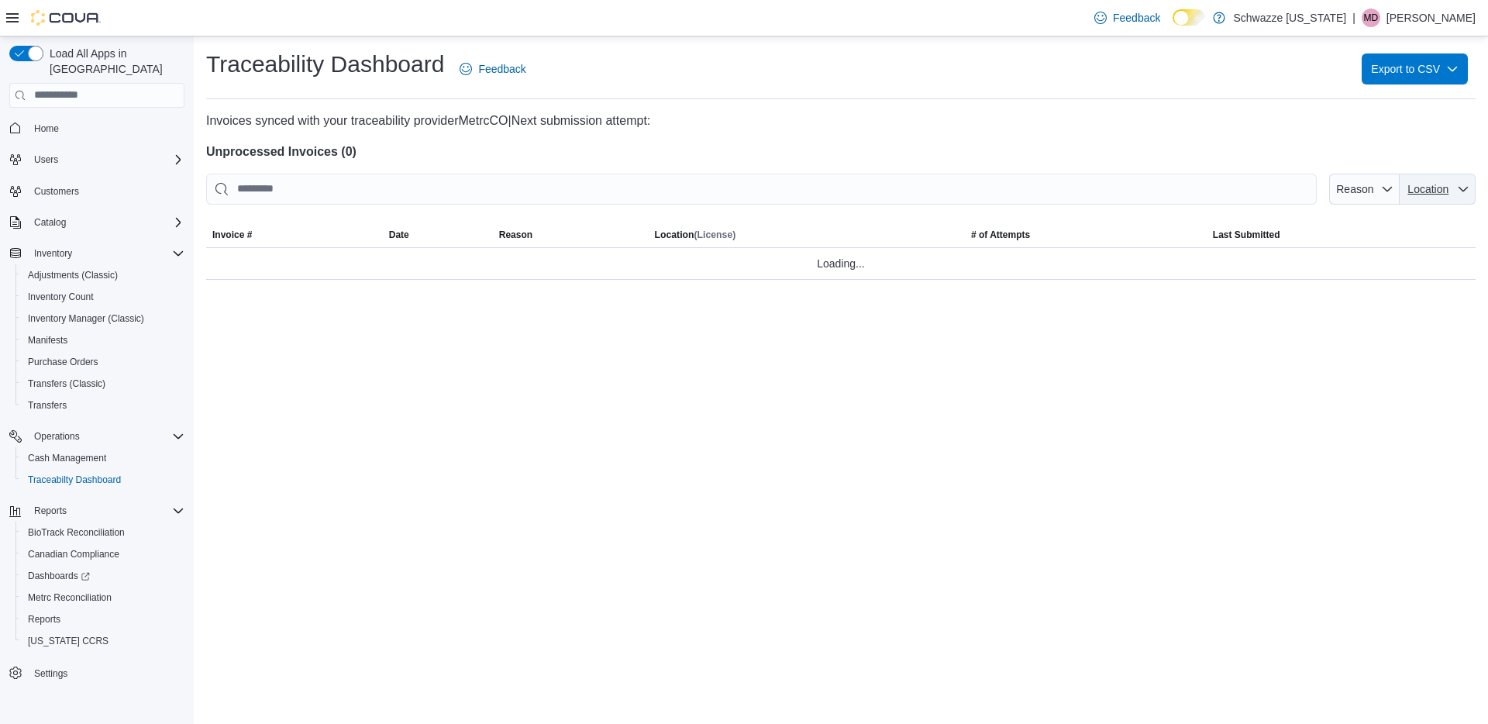
click at [1426, 198] on span "Location" at bounding box center [1438, 189] width 64 height 31
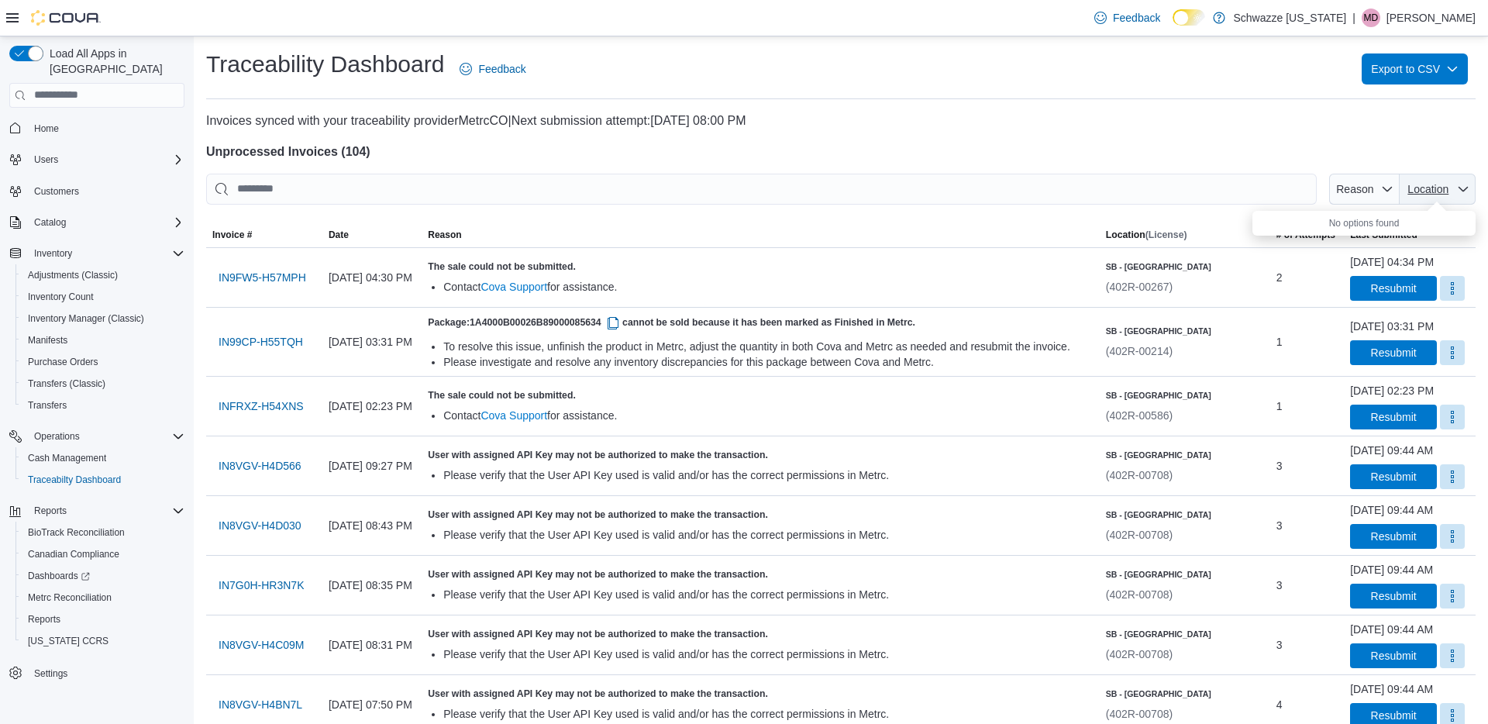
click at [1416, 190] on span "Location" at bounding box center [1427, 189] width 41 height 12
click at [1424, 190] on span "Location" at bounding box center [1427, 189] width 41 height 12
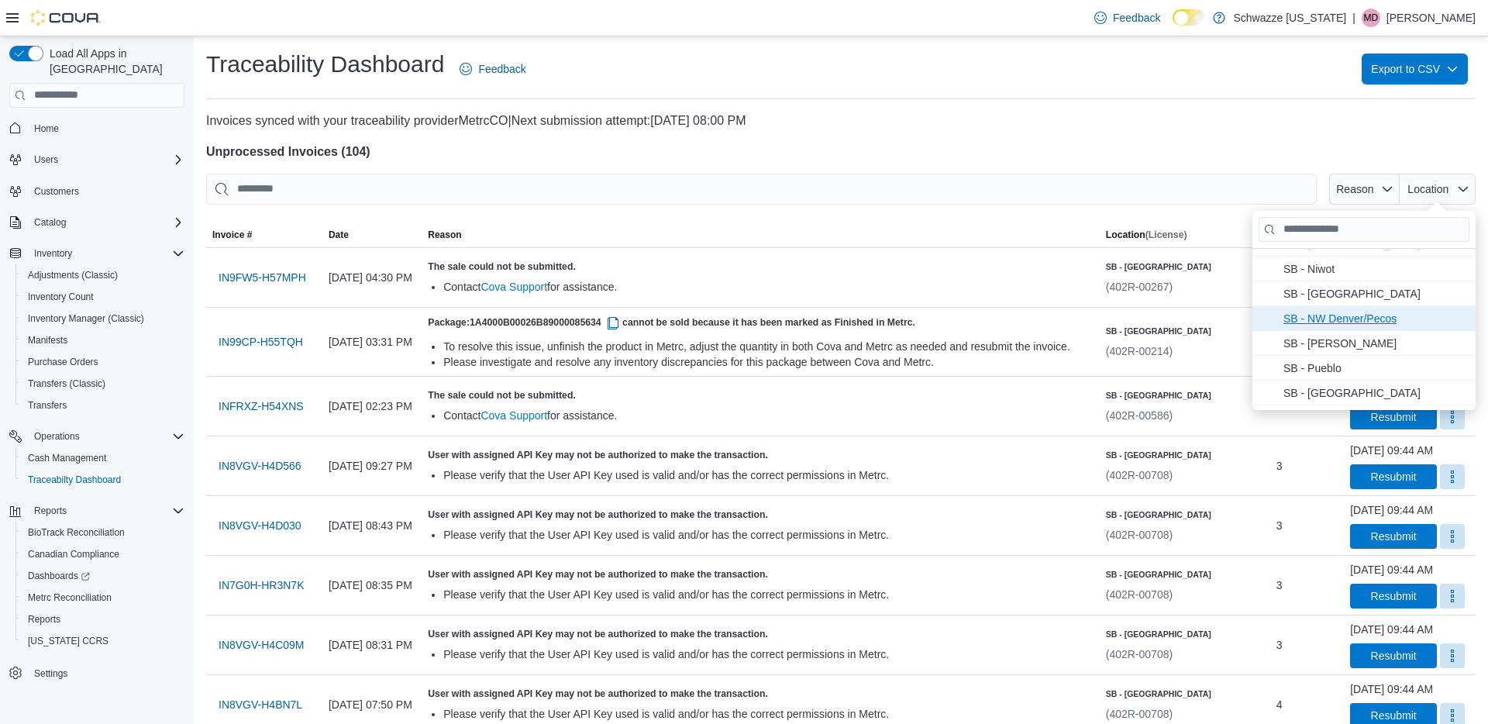
scroll to position [603, 0]
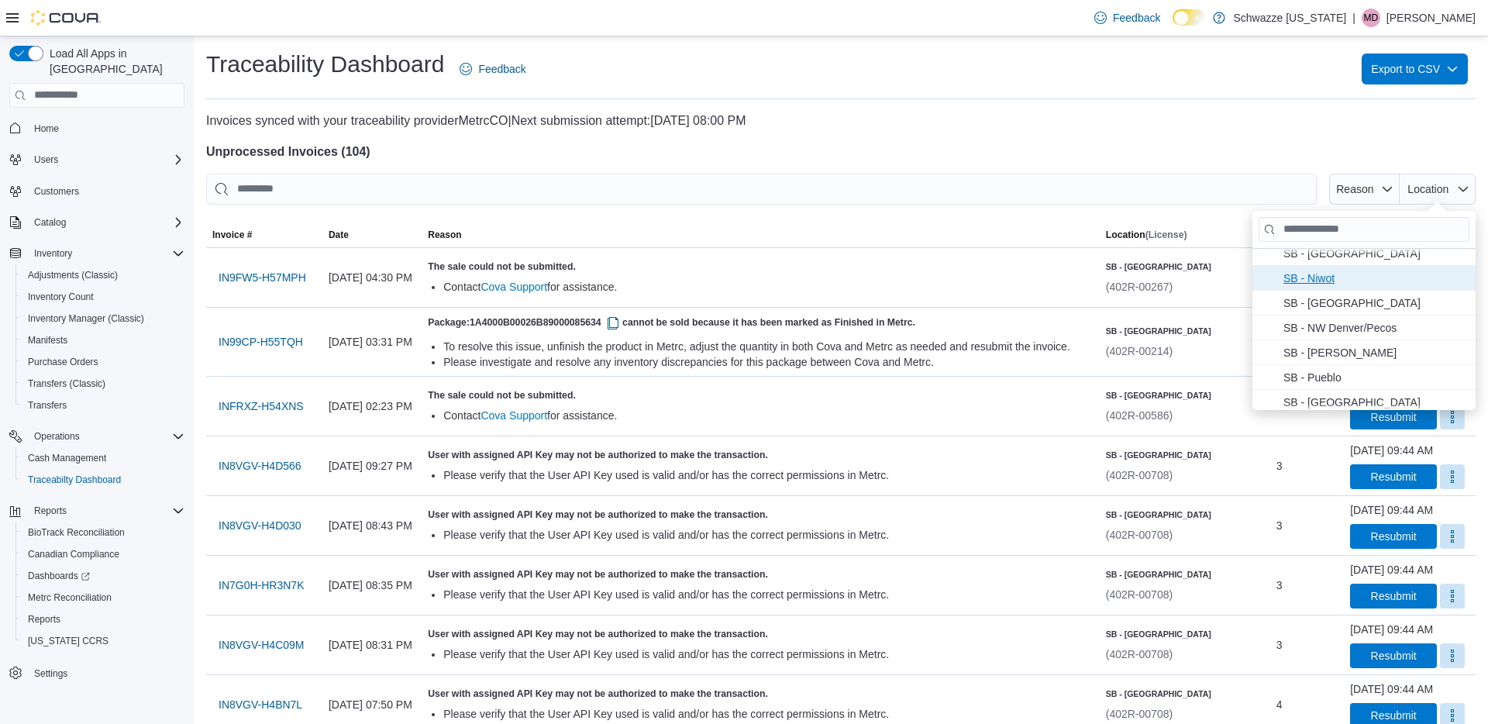
click at [1328, 274] on span "SB - Niwot . To check this option, press Enter." at bounding box center [1374, 277] width 183 height 19
type input "**********"
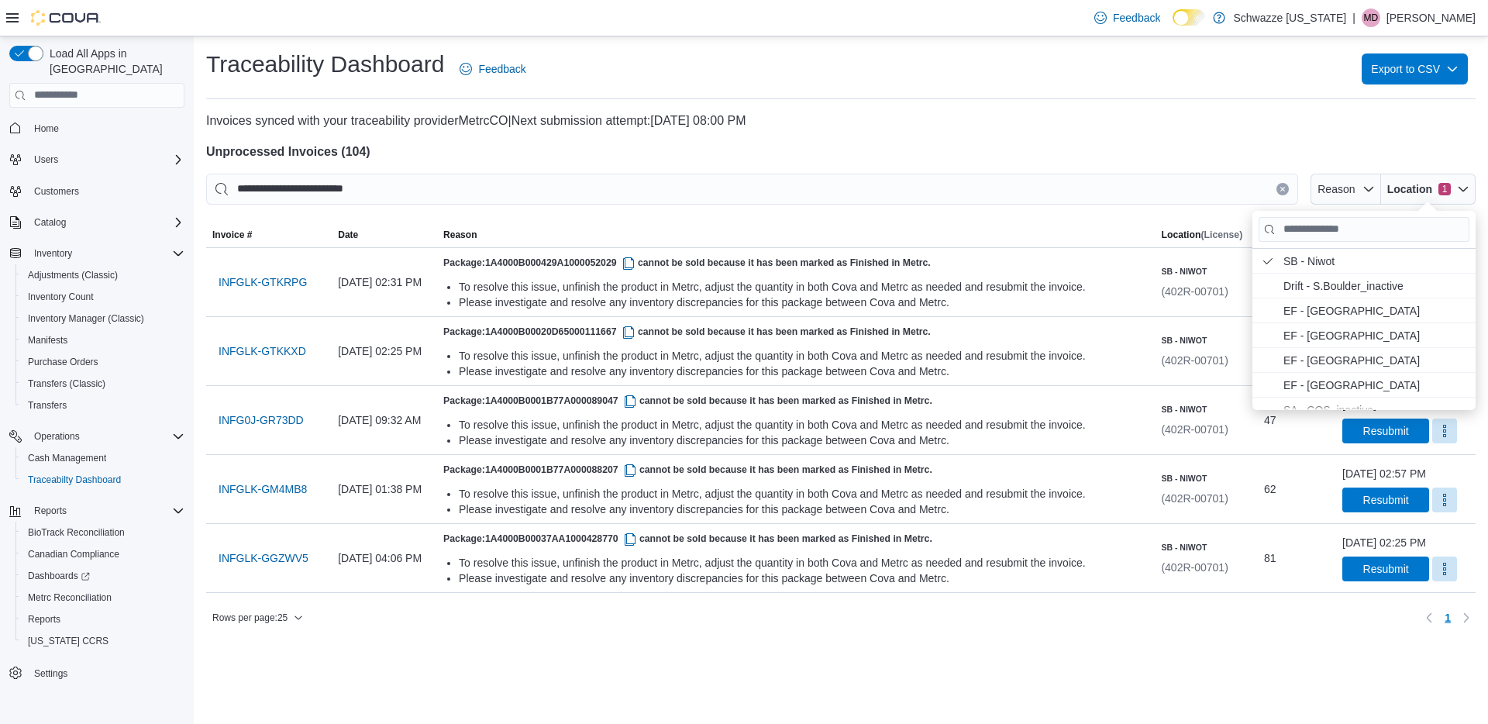
click at [1340, 126] on p "Invoices synced with your traceability provider MetrcCO | Next submission attem…" at bounding box center [840, 121] width 1269 height 19
